Goal: Find specific page/section: Find specific page/section

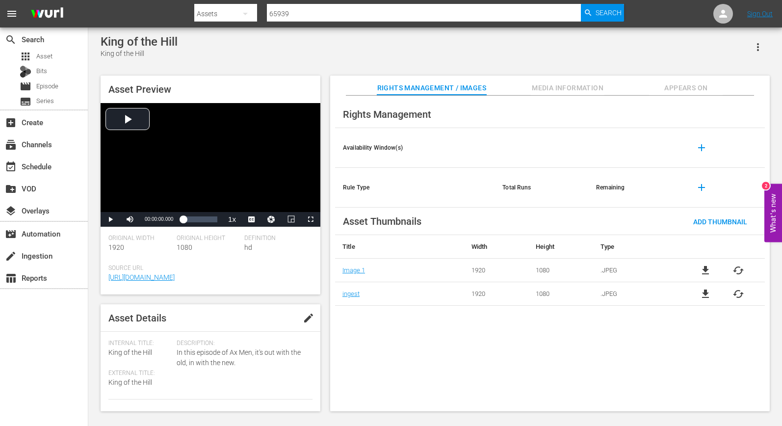
click at [282, 9] on input "65939" at bounding box center [424, 14] width 314 height 24
paste input "52273250"
type input "52273250"
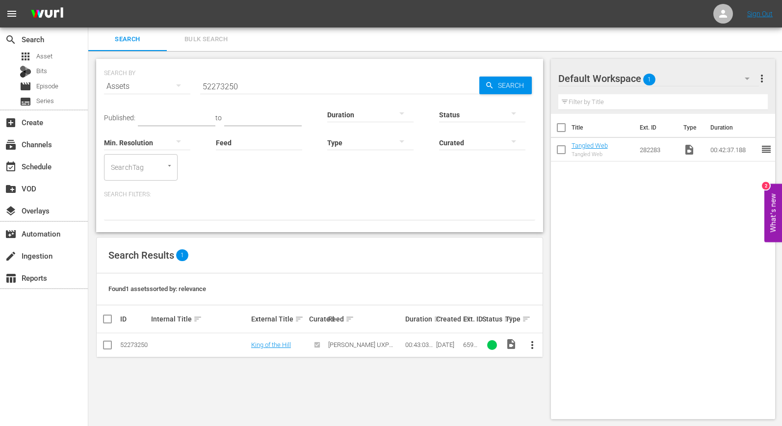
click at [489, 400] on div "SEARCH BY Search By Assets Search ID, Title, Description, Keywords, or Category…" at bounding box center [319, 239] width 462 height 376
click at [533, 344] on span "more_vert" at bounding box center [532, 345] width 12 height 12
click at [518, 378] on div "SEARCH BY Search By Assets Search ID, Title, Description, Keywords, or Category…" at bounding box center [319, 239] width 462 height 376
click at [444, 345] on div "[DATE]" at bounding box center [448, 344] width 24 height 7
click at [240, 383] on div "SEARCH BY Search By Assets Search ID, Title, Description, Keywords, or Category…" at bounding box center [319, 239] width 462 height 376
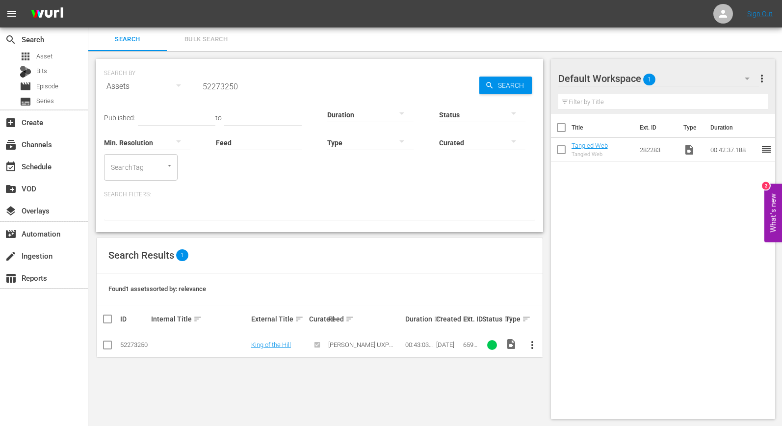
click at [477, 389] on div "SEARCH BY Search By Assets Search ID, Title, Description, Keywords, or Category…" at bounding box center [319, 239] width 462 height 376
click at [220, 83] on input "52273250" at bounding box center [339, 87] width 279 height 24
type input "65939"
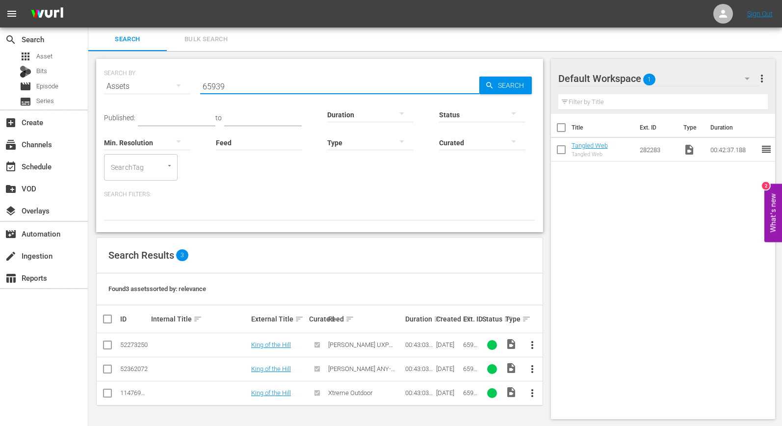
click at [107, 367] on input "checkbox" at bounding box center [108, 371] width 12 height 12
checkbox input "true"
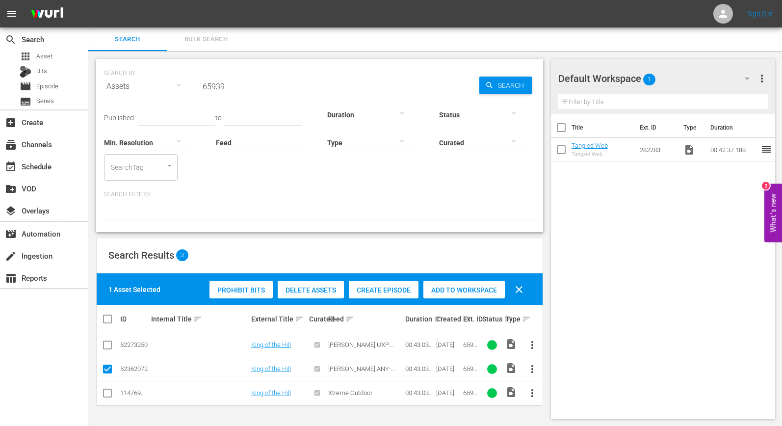
click at [106, 397] on input "checkbox" at bounding box center [108, 395] width 12 height 12
checkbox input "true"
click at [105, 371] on input "checkbox" at bounding box center [108, 371] width 12 height 12
checkbox input "false"
click at [107, 394] on input "checkbox" at bounding box center [108, 395] width 12 height 12
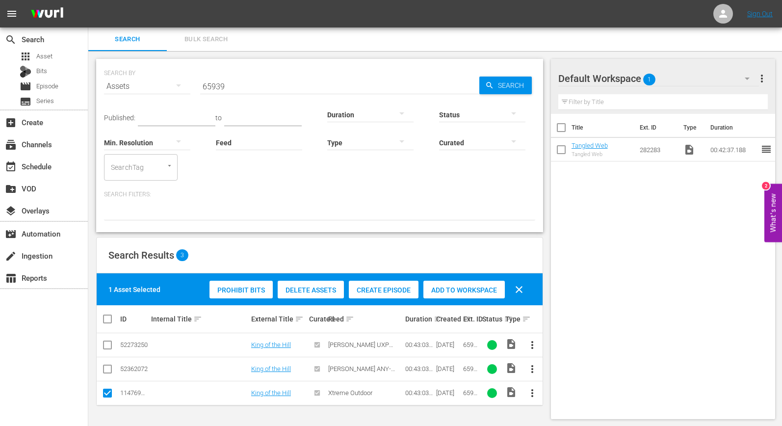
checkbox input "false"
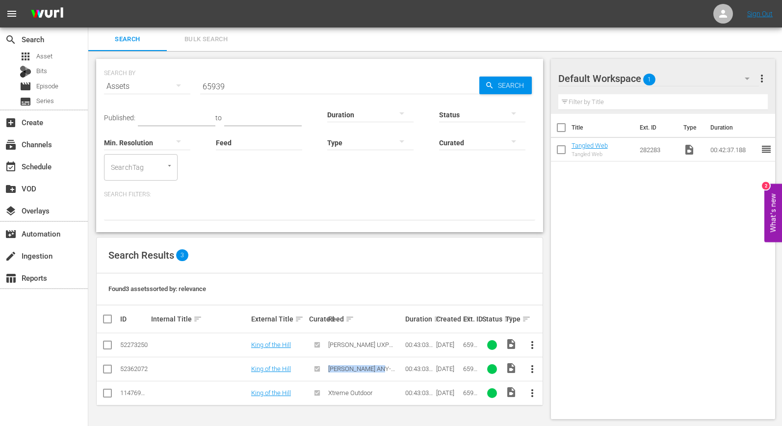
drag, startPoint x: 329, startPoint y: 369, endPoint x: 390, endPoint y: 369, distance: 61.3
click at [390, 369] on span "[PERSON_NAME] ANY-FORM THC" at bounding box center [361, 372] width 67 height 15
copy span "[PERSON_NAME] ANY-FORM"
drag, startPoint x: 378, startPoint y: 394, endPoint x: 322, endPoint y: 394, distance: 55.4
click at [322, 394] on tr "114769523 King of the Hill Xtreme Outdoor 00:43:03.448 [DATE] 65939 video_file …" at bounding box center [320, 393] width 446 height 24
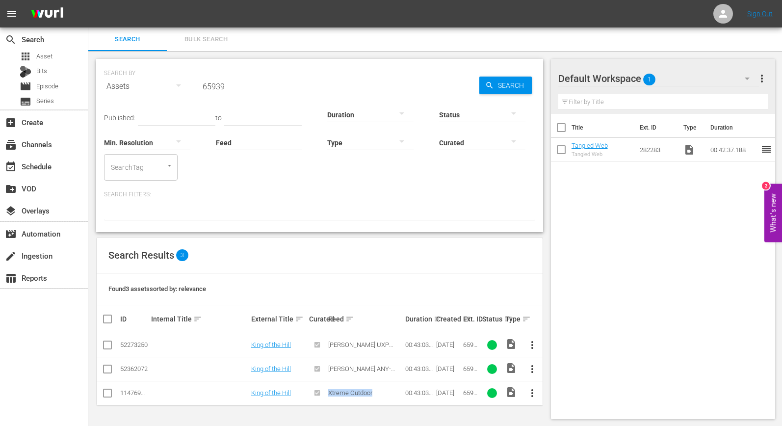
copy span "Xtreme Outdoor"
click at [211, 85] on input "65939" at bounding box center [339, 87] width 279 height 24
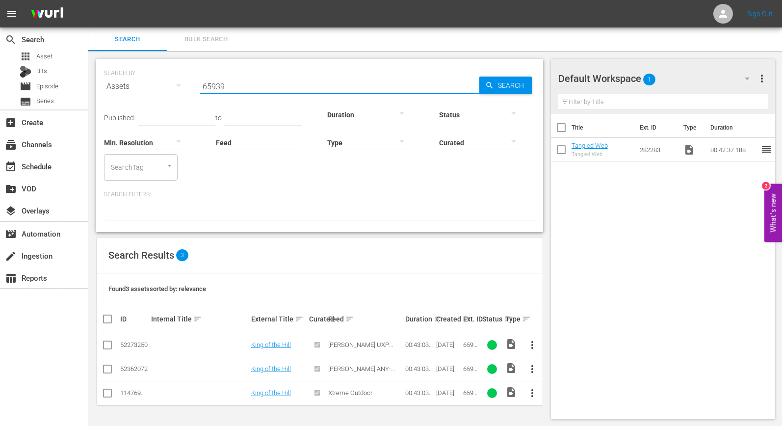
click at [211, 85] on input "65939" at bounding box center [339, 87] width 279 height 24
click at [53, 274] on div "table_chart Reports" at bounding box center [27, 276] width 55 height 9
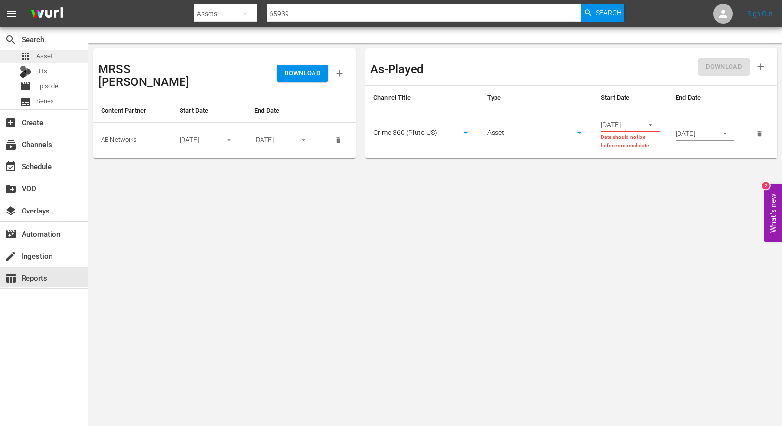
click at [33, 57] on div "apps Asset" at bounding box center [36, 57] width 33 height 14
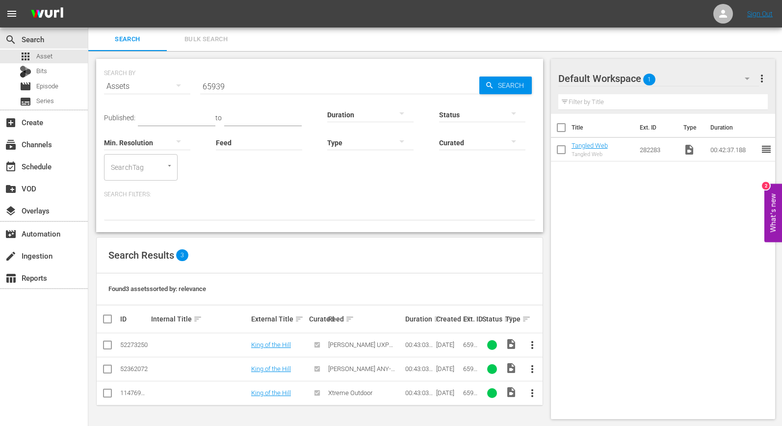
click at [418, 344] on div "00:43:03.448" at bounding box center [419, 344] width 28 height 7
click at [457, 345] on div "[DATE]" at bounding box center [448, 344] width 24 height 7
